Goal: Communication & Community: Answer question/provide support

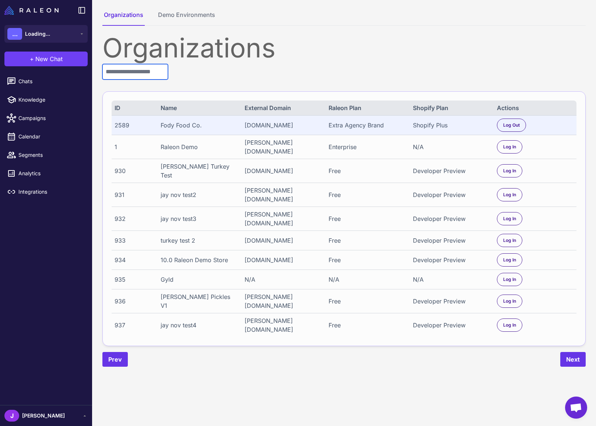
click at [146, 75] on input "text" at bounding box center [135, 71] width 66 height 15
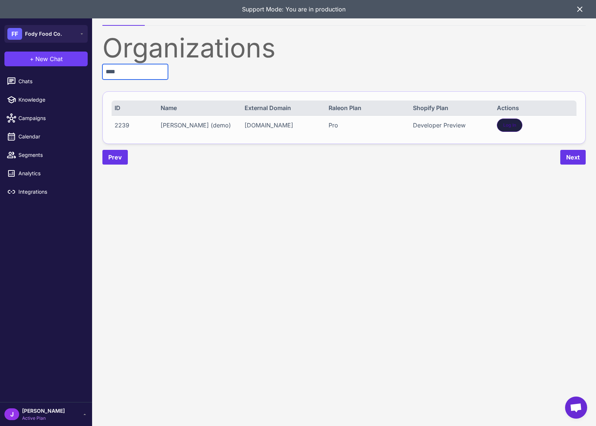
type input "****"
click at [511, 125] on span "Log In" at bounding box center [509, 125] width 13 height 7
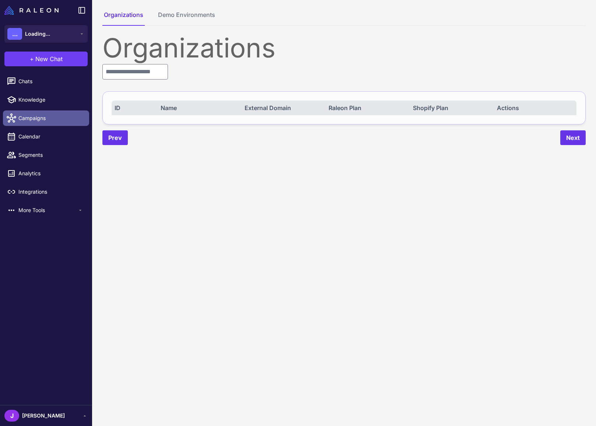
click at [21, 122] on link "Campaigns" at bounding box center [46, 118] width 86 height 15
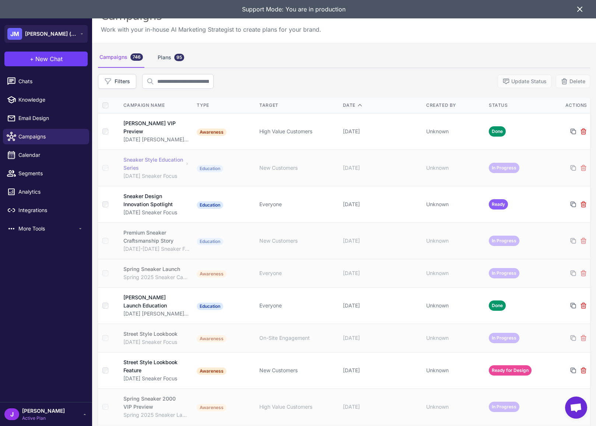
click at [528, 168] on td "In Progress" at bounding box center [517, 168] width 63 height 36
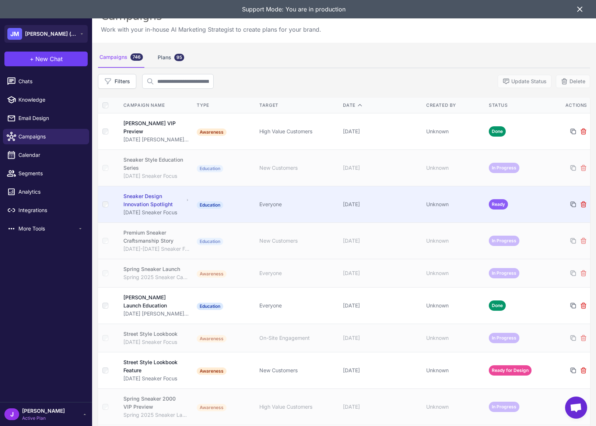
click at [330, 209] on td "Everyone" at bounding box center [298, 205] width 83 height 36
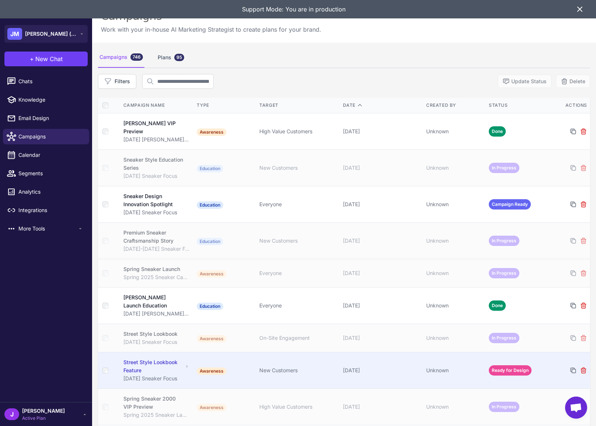
click at [160, 358] on td "Street Style Lookbook Feature [DATE] Sneaker Focus" at bounding box center [156, 371] width 75 height 36
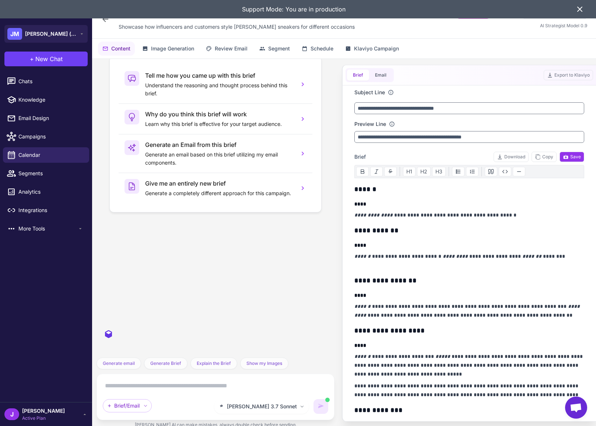
scroll to position [1750, 0]
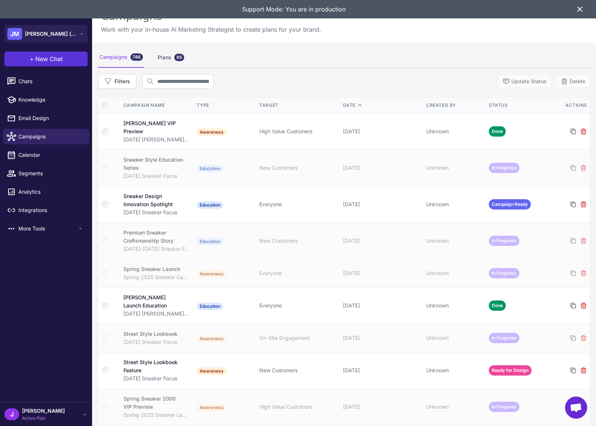
click at [45, 64] on button "+ New Chat" at bounding box center [45, 59] width 83 height 15
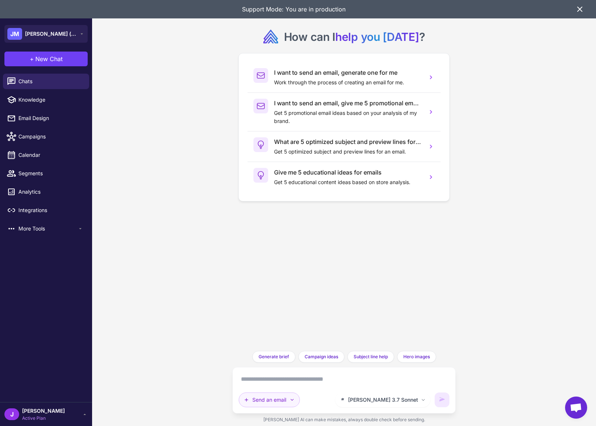
click at [281, 395] on button "Send an email" at bounding box center [269, 400] width 61 height 15
drag, startPoint x: 355, startPoint y: 393, endPoint x: 325, endPoint y: 379, distance: 33.0
click at [331, 393] on div "Send an email Send an email Plan multiple emails Brainstorm" at bounding box center [285, 400] width 93 height 15
click at [325, 379] on textarea at bounding box center [344, 380] width 211 height 12
type textarea "**********"
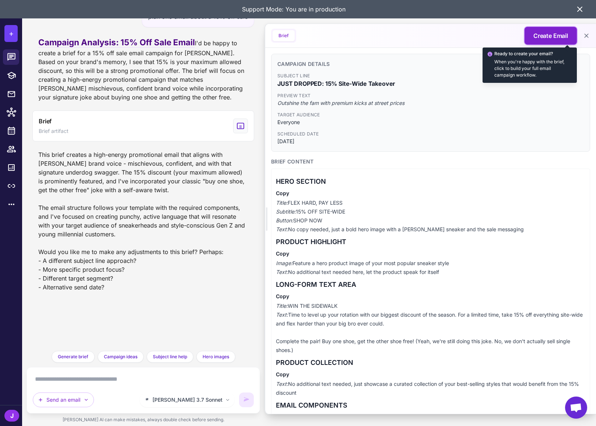
click at [550, 32] on span "Create Email" at bounding box center [551, 35] width 35 height 9
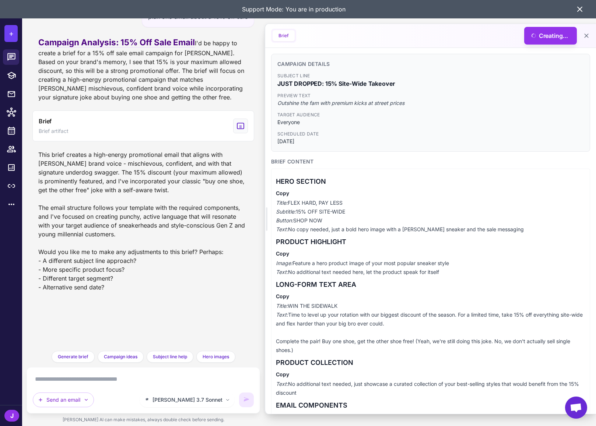
click at [582, 8] on icon at bounding box center [580, 9] width 9 height 9
